Goal: Register for event/course

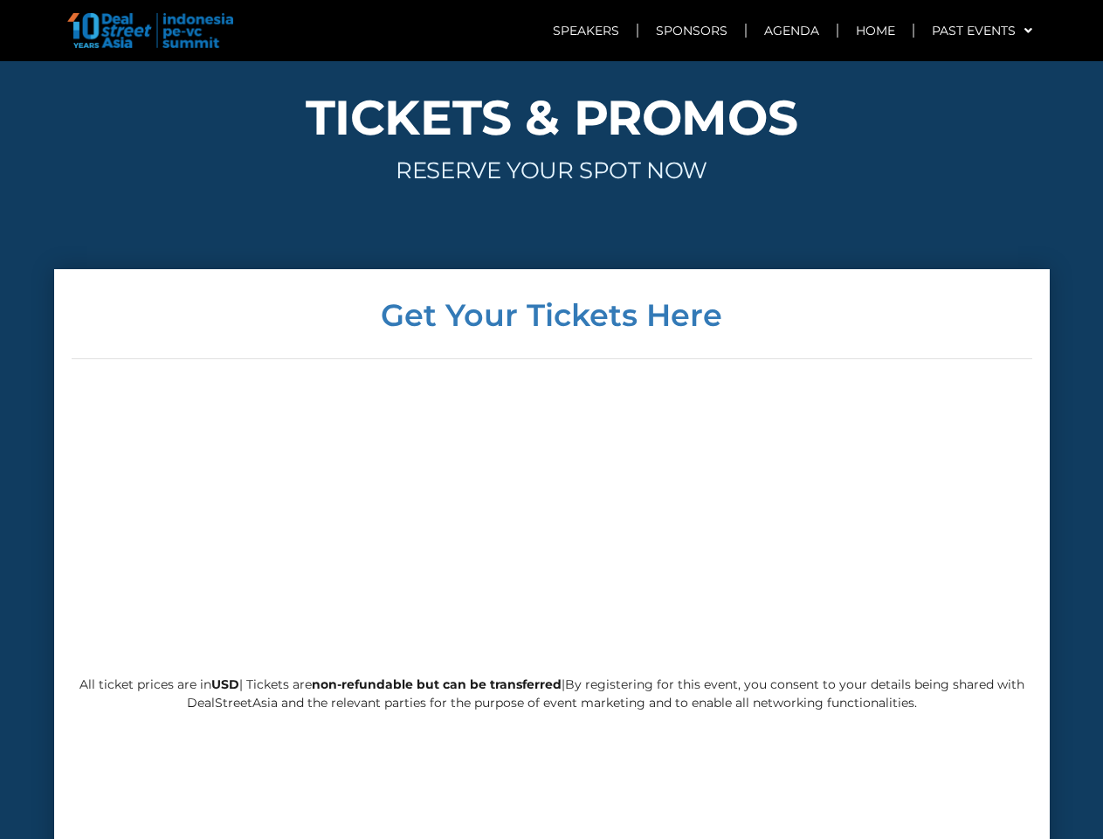
scroll to position [4025, 0]
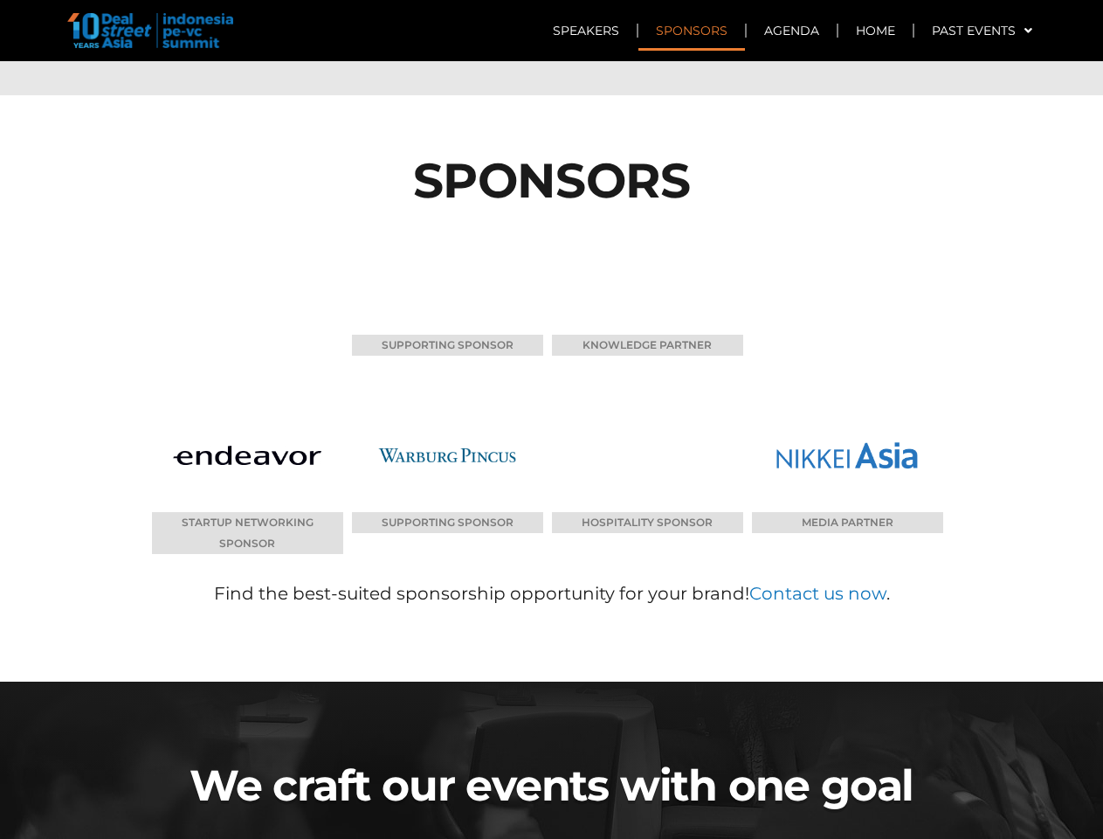
scroll to position [8401, 0]
